Goal: Task Accomplishment & Management: Manage account settings

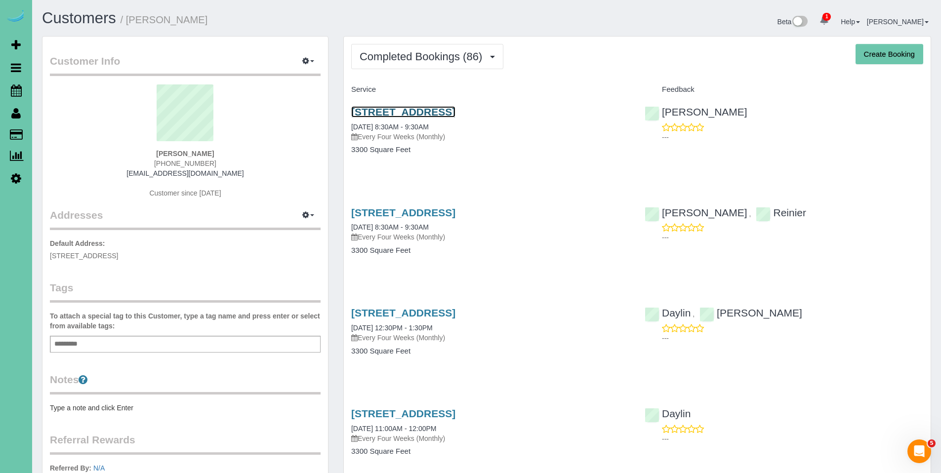
click at [419, 114] on link "17211 O Street, Omaha, NE 68135" at bounding box center [403, 111] width 104 height 11
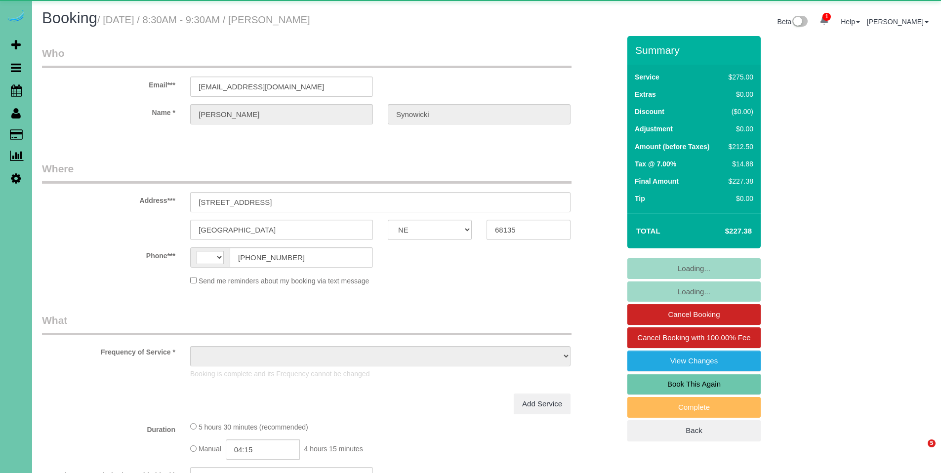
select select "NE"
select select "string:US"
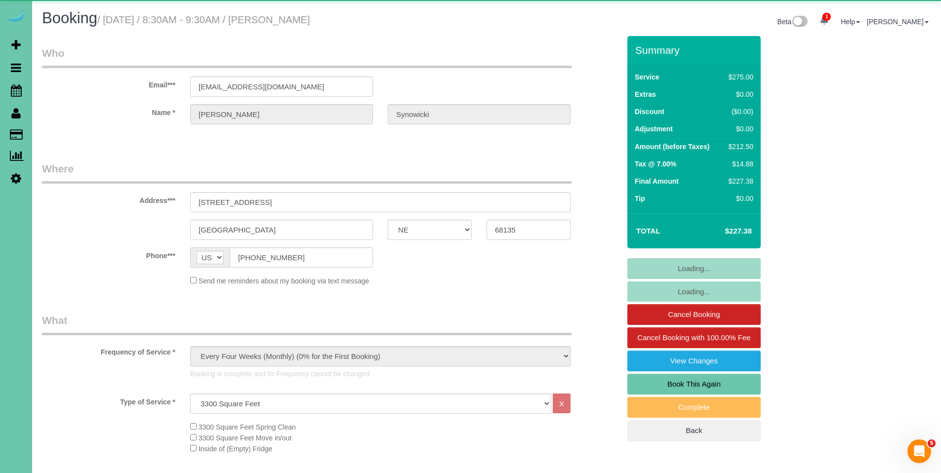
select select "object:904"
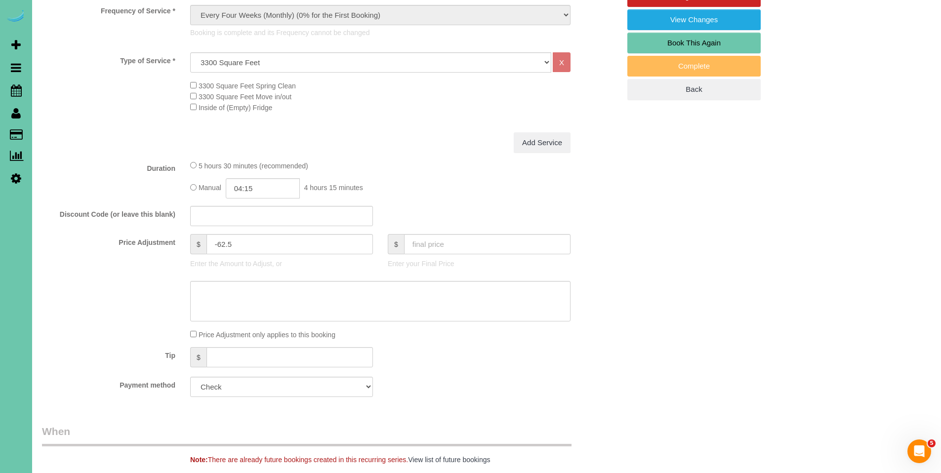
scroll to position [359, 0]
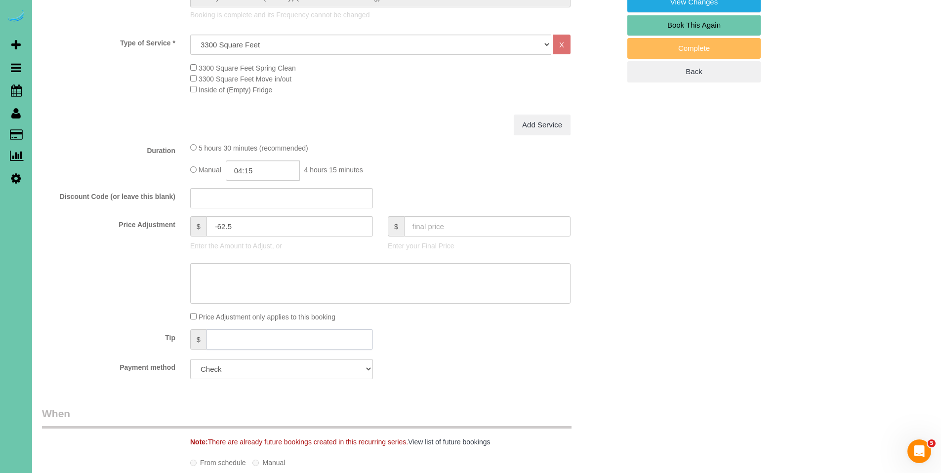
click at [298, 335] on input "text" at bounding box center [290, 340] width 167 height 20
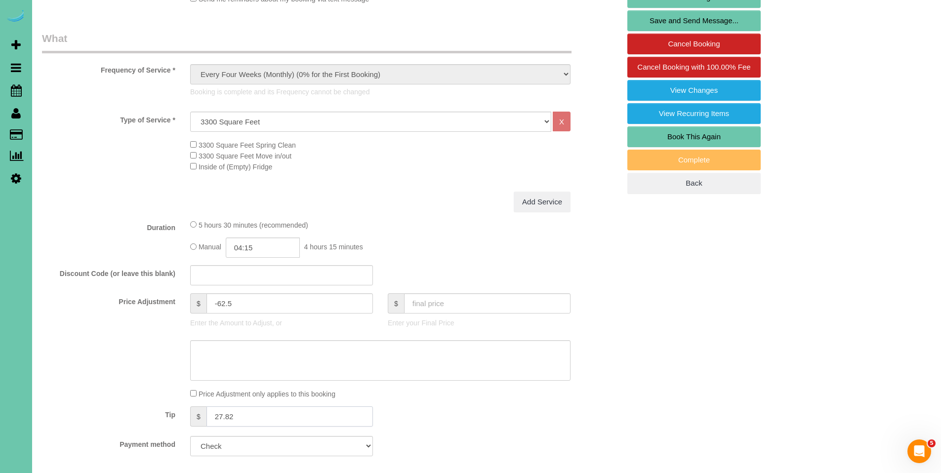
scroll to position [55, 0]
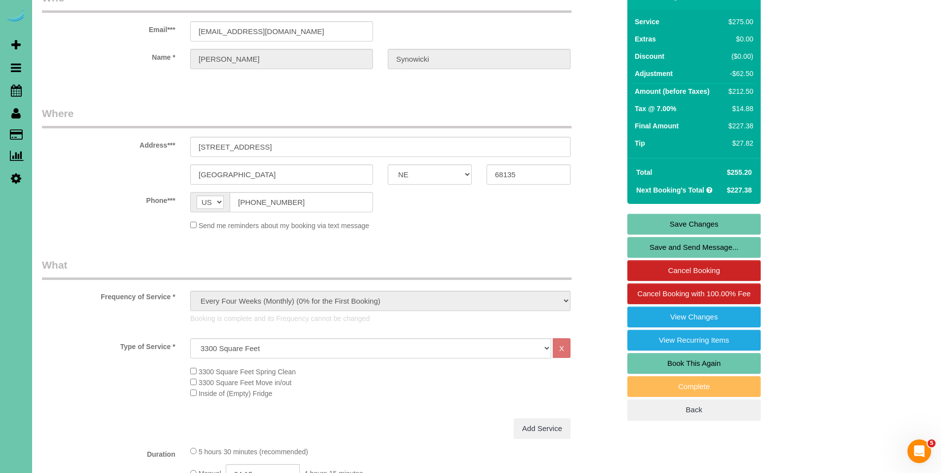
type input "27.82"
click at [704, 228] on link "Save Changes" at bounding box center [694, 224] width 133 height 21
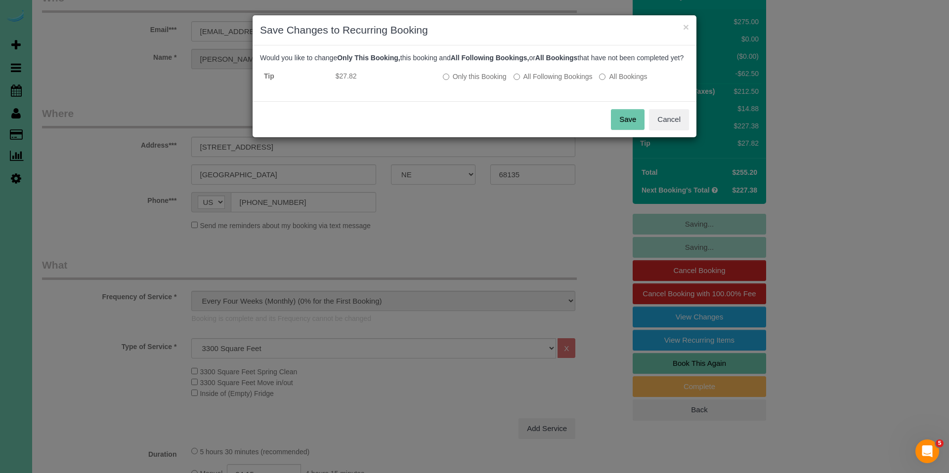
click at [631, 130] on button "Save" at bounding box center [628, 119] width 34 height 21
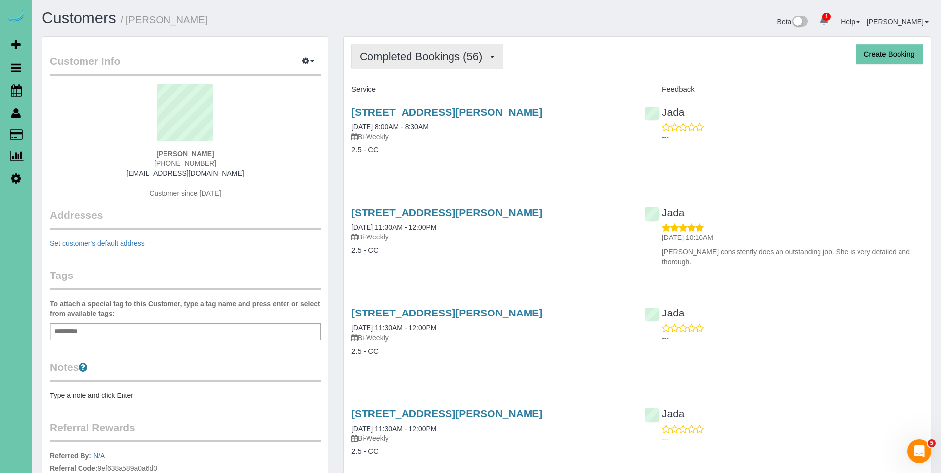
click at [424, 53] on span "Completed Bookings (56)" at bounding box center [424, 56] width 128 height 12
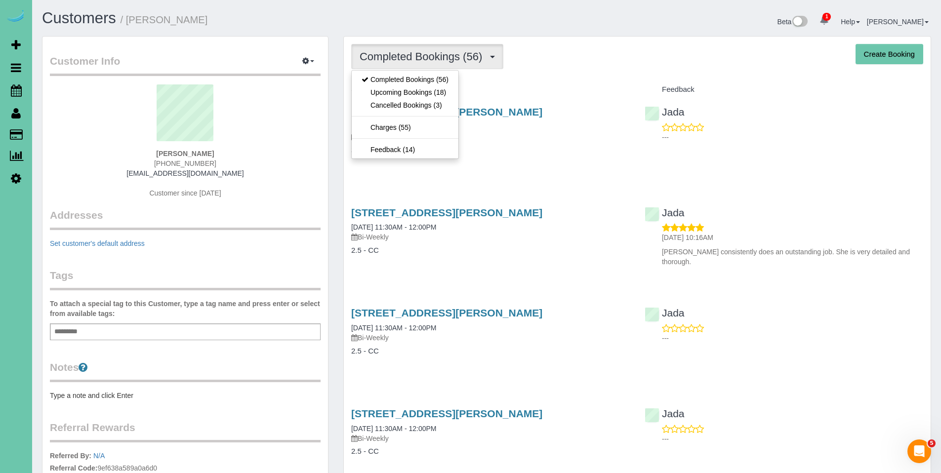
click at [570, 87] on h4 "Service" at bounding box center [490, 89] width 279 height 8
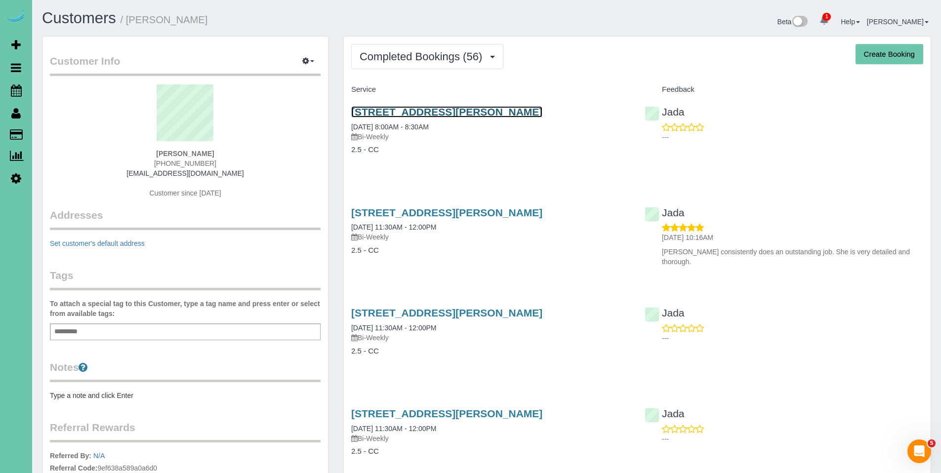
click at [404, 115] on link "14731 Himebaugh Plz, Omaha, NE 68116" at bounding box center [446, 111] width 191 height 11
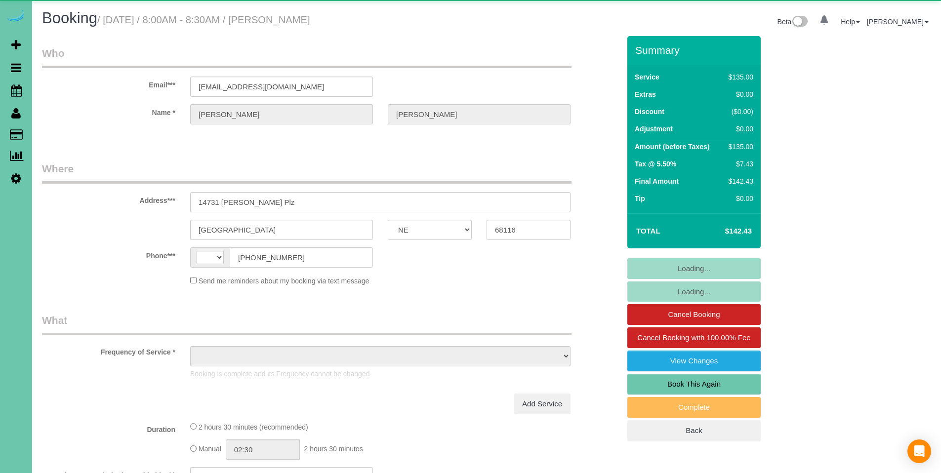
select select "NE"
select select "string:[GEOGRAPHIC_DATA]"
select select "object:621"
select select "number:35"
select select "number:41"
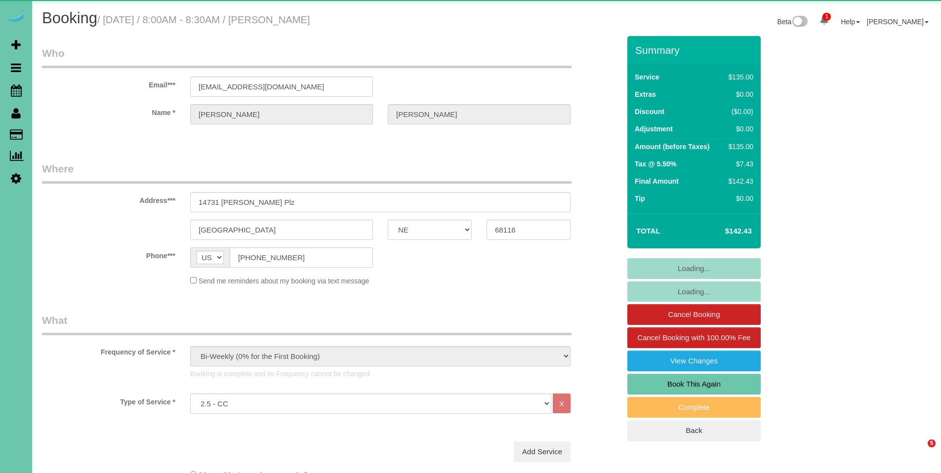
select select "object:893"
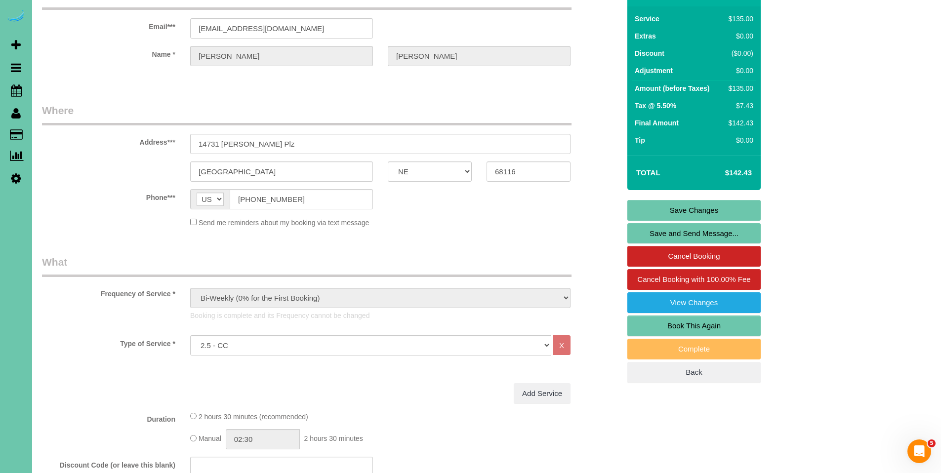
scroll to position [107, 0]
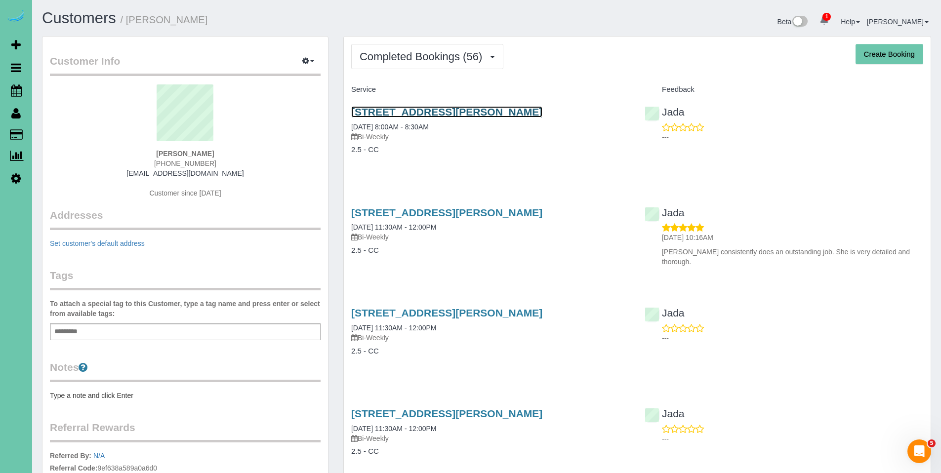
click at [403, 111] on link "[STREET_ADDRESS][PERSON_NAME]" at bounding box center [446, 111] width 191 height 11
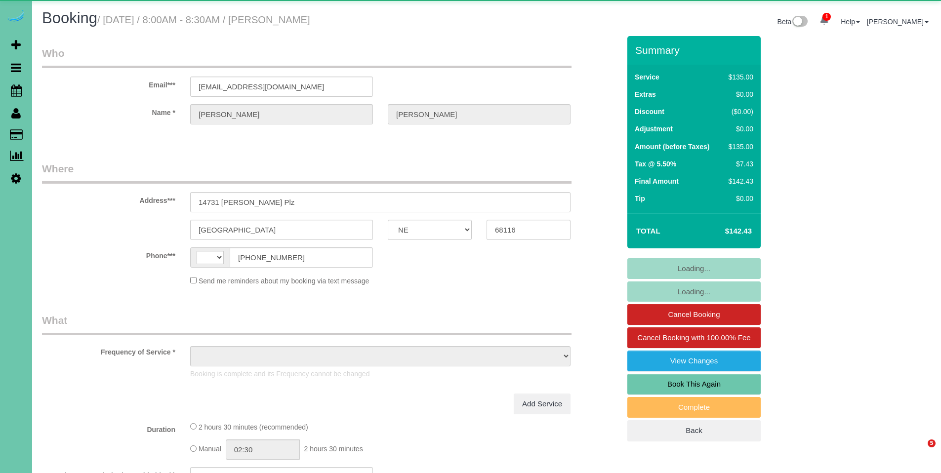
select select "NE"
select select "string:[GEOGRAPHIC_DATA]"
select select "object:640"
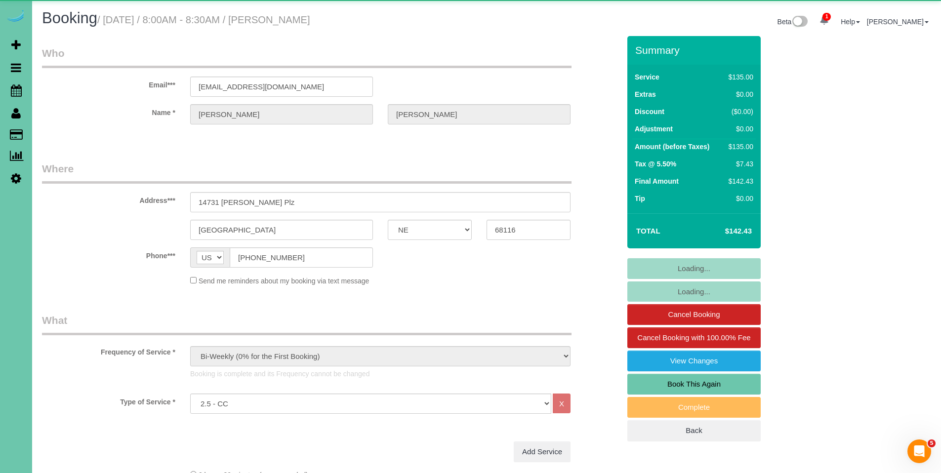
select select "number:35"
select select "number:41"
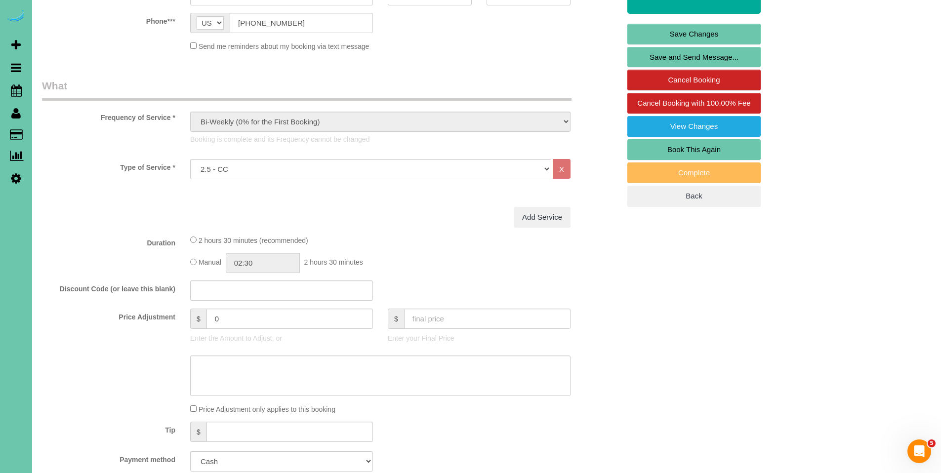
scroll to position [253, 0]
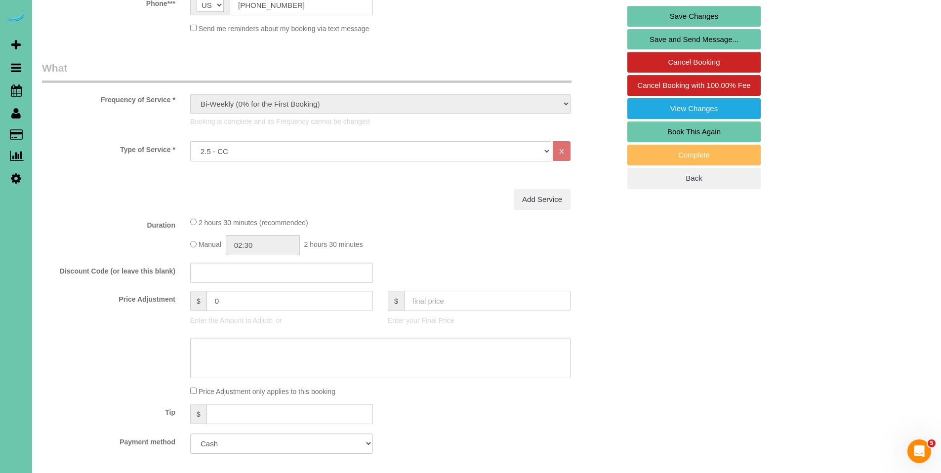
click at [483, 295] on input "text" at bounding box center [487, 301] width 167 height 20
type input "142"
type input "-0.4"
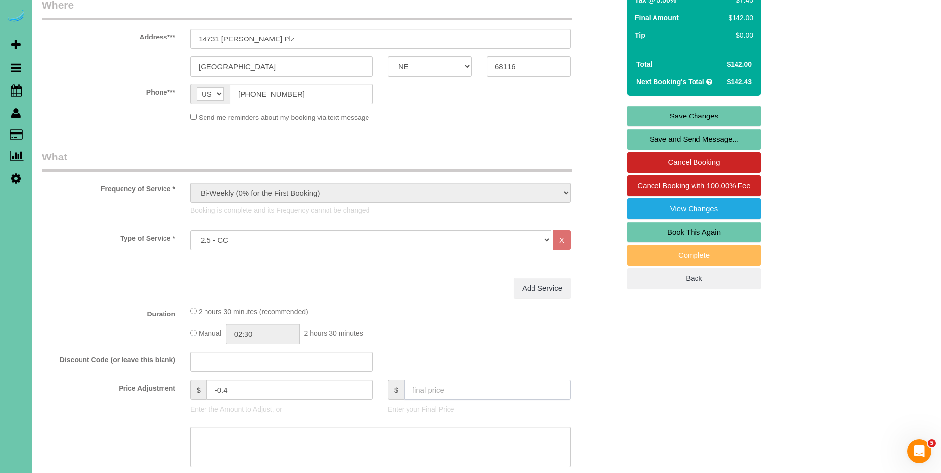
scroll to position [49, 0]
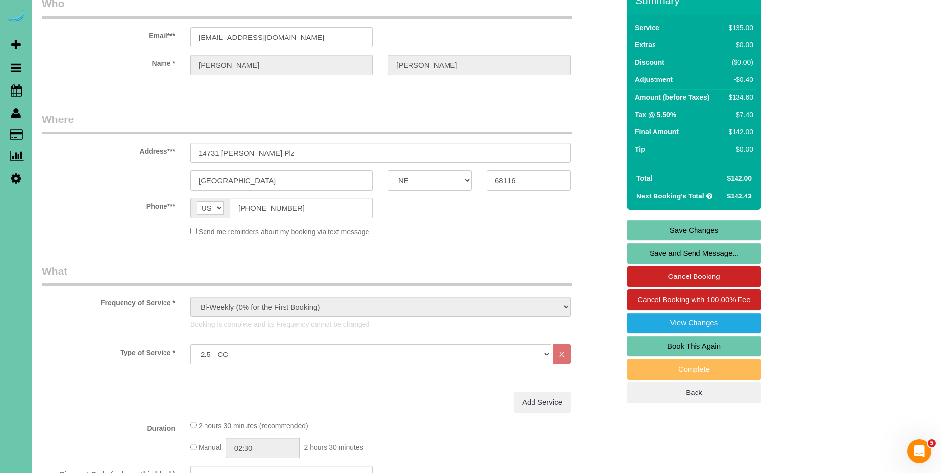
click at [691, 231] on link "Save Changes" at bounding box center [694, 230] width 133 height 21
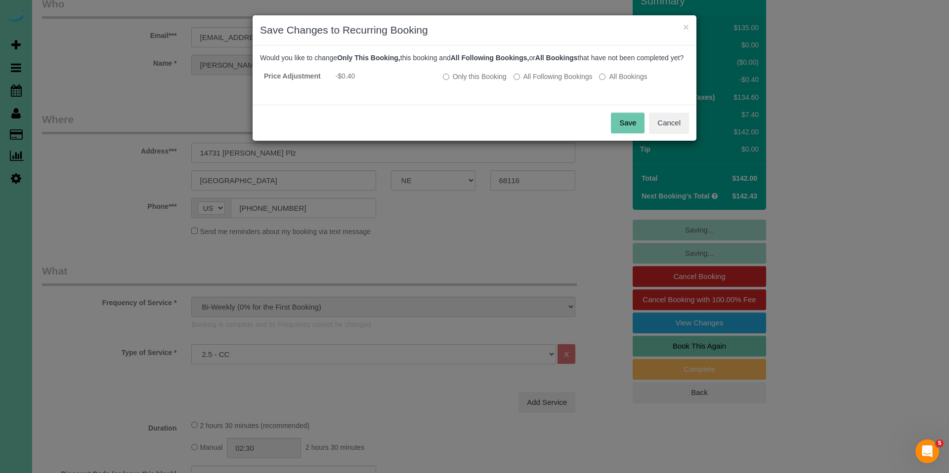
click at [633, 131] on button "Save" at bounding box center [628, 123] width 34 height 21
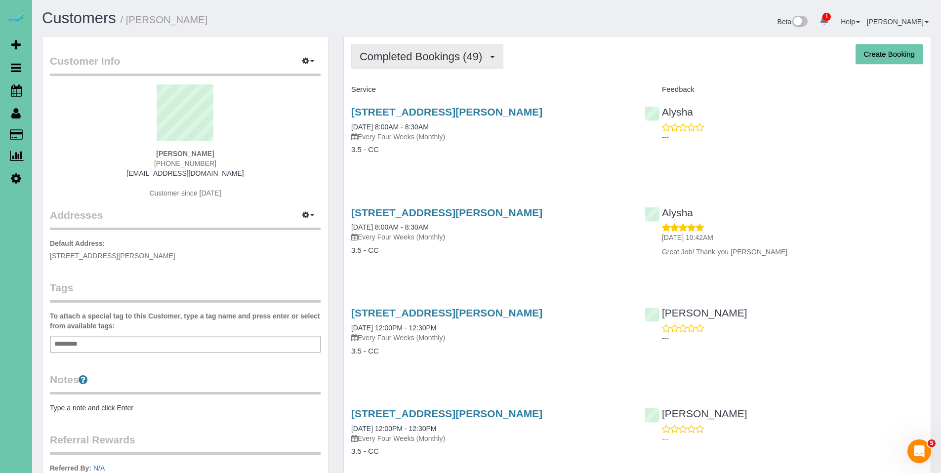
click at [412, 61] on span "Completed Bookings (49)" at bounding box center [424, 56] width 128 height 12
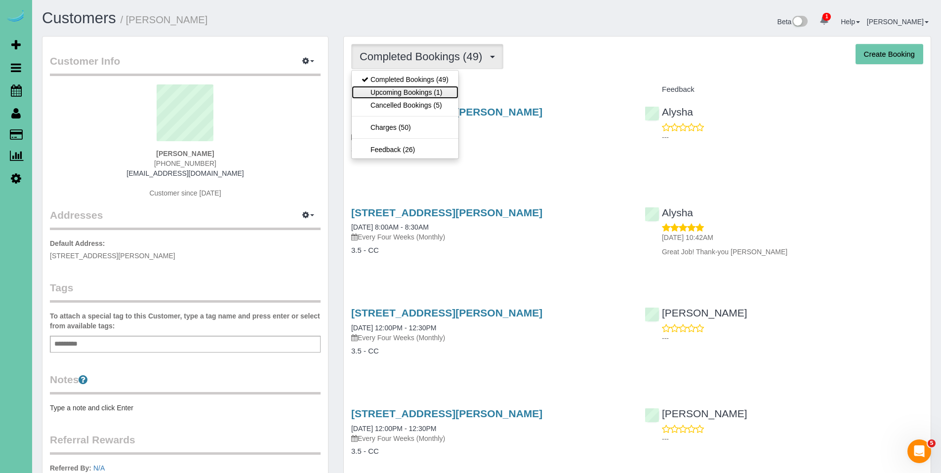
click at [411, 96] on link "Upcoming Bookings (1)" at bounding box center [405, 92] width 107 height 13
